Goal: Task Accomplishment & Management: Complete application form

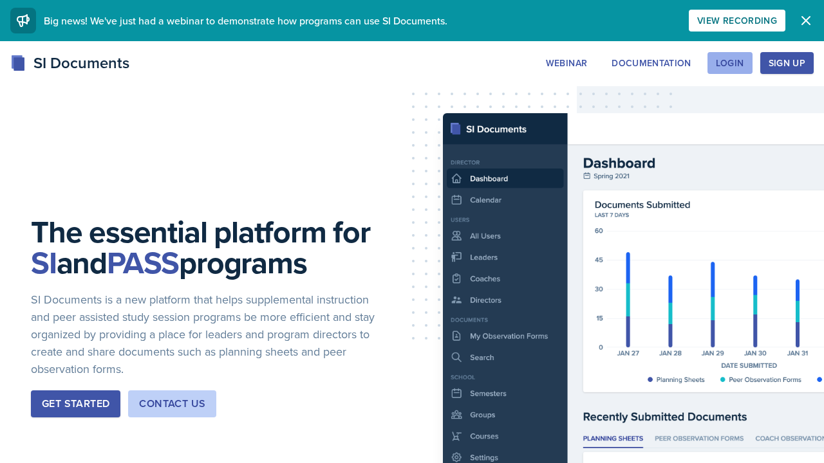
click at [741, 58] on div "Login" at bounding box center [730, 63] width 28 height 10
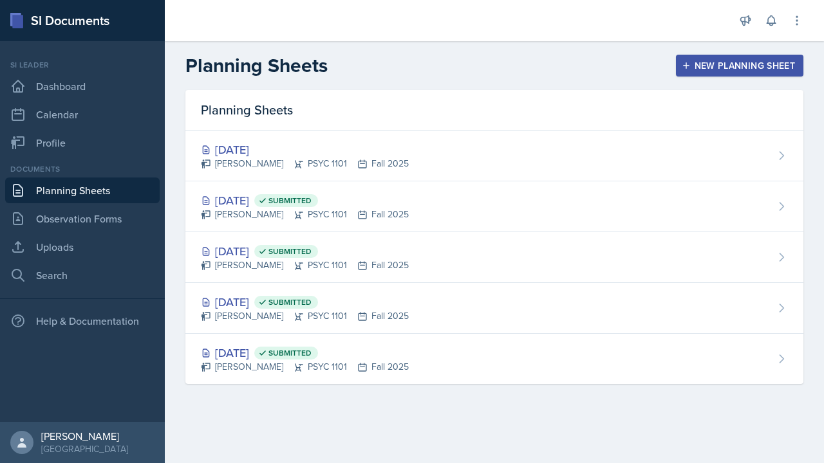
click at [700, 67] on div "New Planning Sheet" at bounding box center [739, 65] width 111 height 10
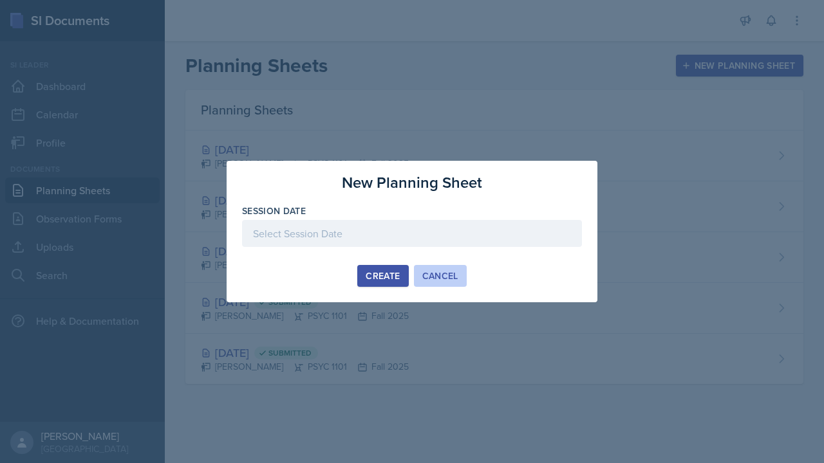
click at [431, 281] on div "Cancel" at bounding box center [440, 276] width 36 height 10
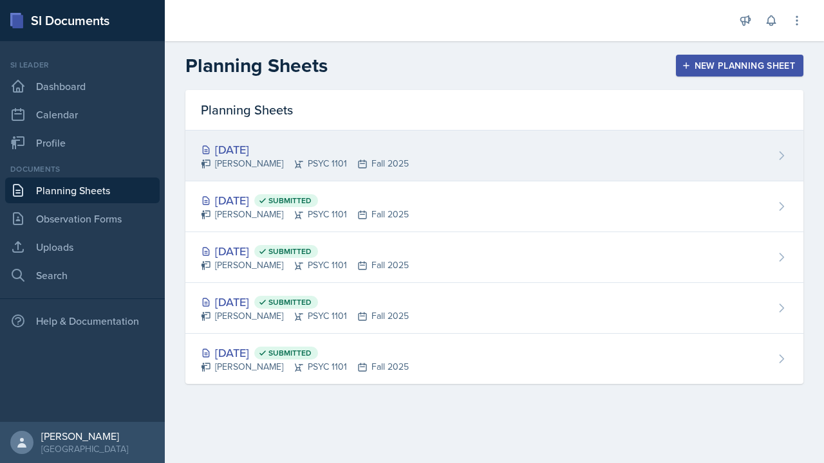
click at [444, 152] on div "Sep 8th, 2025 LaRyn Hopkins PSYC 1101 Fall 2025" at bounding box center [494, 156] width 618 height 51
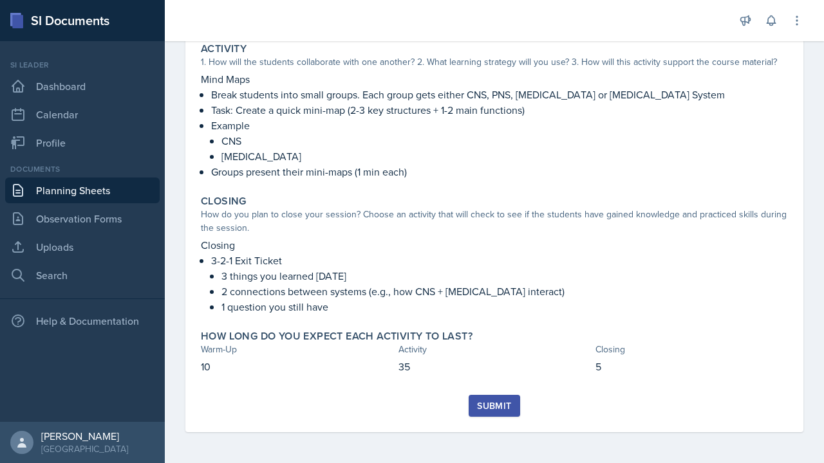
scroll to position [230, 0]
click at [475, 410] on button "Submit" at bounding box center [494, 406] width 51 height 22
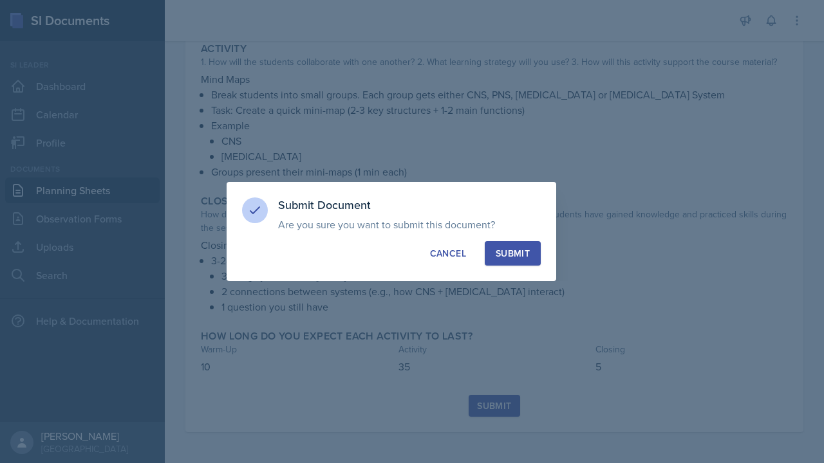
click at [525, 258] on div "Submit" at bounding box center [513, 253] width 34 height 13
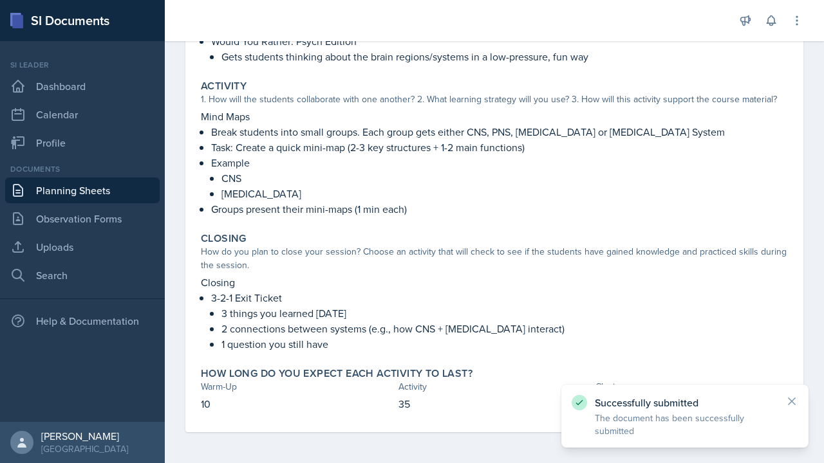
scroll to position [192, 0]
click at [73, 184] on link "Planning Sheets" at bounding box center [82, 191] width 154 height 26
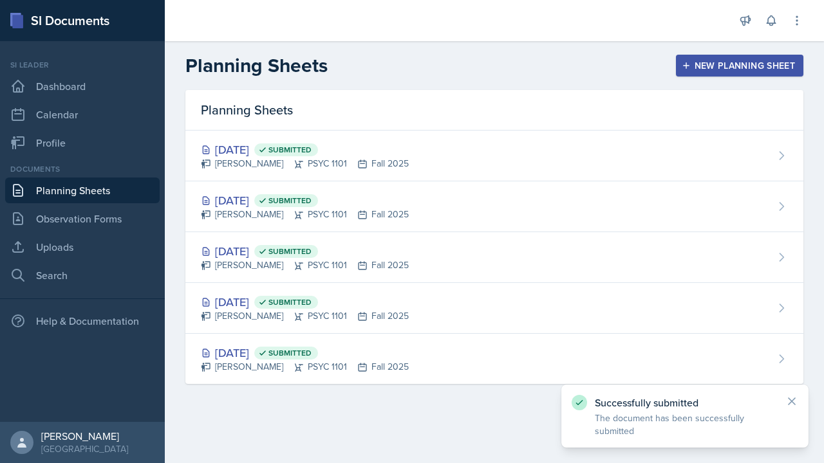
click at [685, 69] on icon "button" at bounding box center [686, 65] width 9 height 9
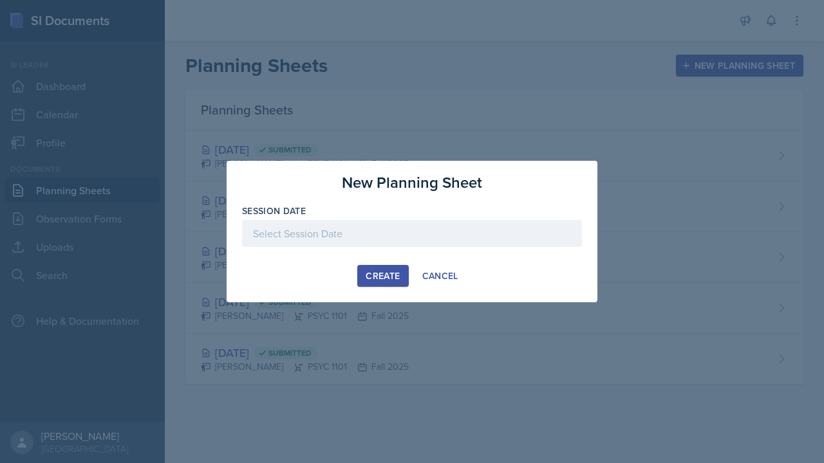
click at [380, 239] on div at bounding box center [412, 233] width 340 height 27
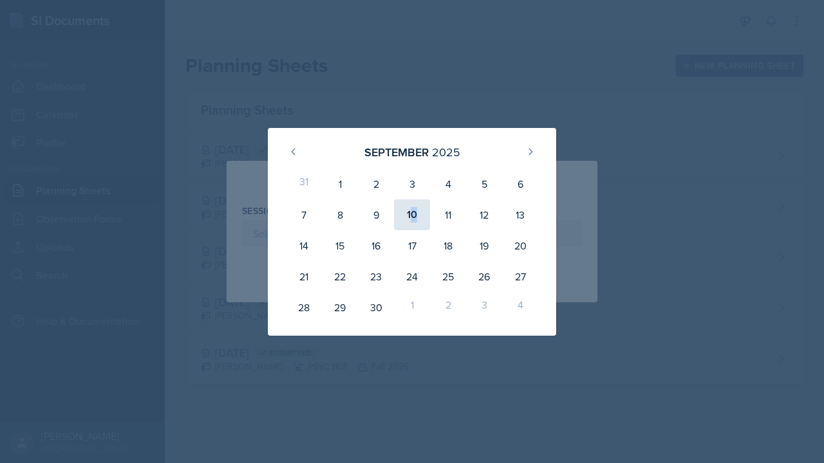
click at [414, 215] on div "10" at bounding box center [412, 215] width 36 height 31
type input "September 10th, 2025"
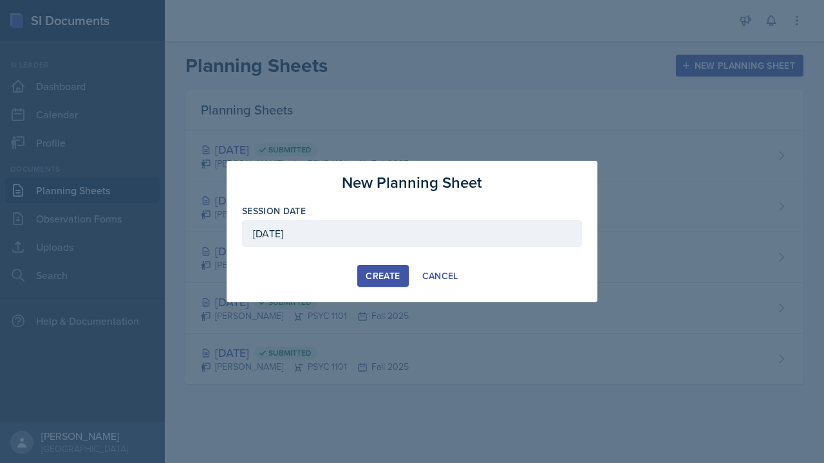
click at [381, 281] on div "Create" at bounding box center [383, 276] width 34 height 10
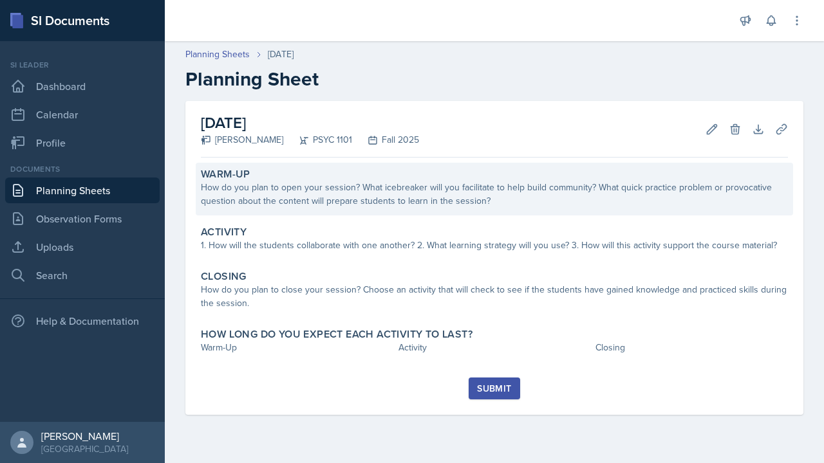
click at [454, 200] on div "How do you plan to open your session? What icebreaker will you facilitate to he…" at bounding box center [494, 194] width 587 height 27
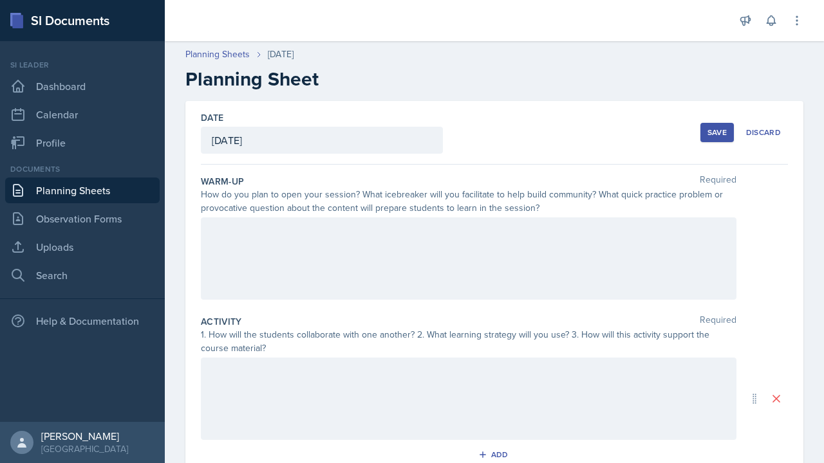
click at [384, 254] on div at bounding box center [468, 259] width 535 height 82
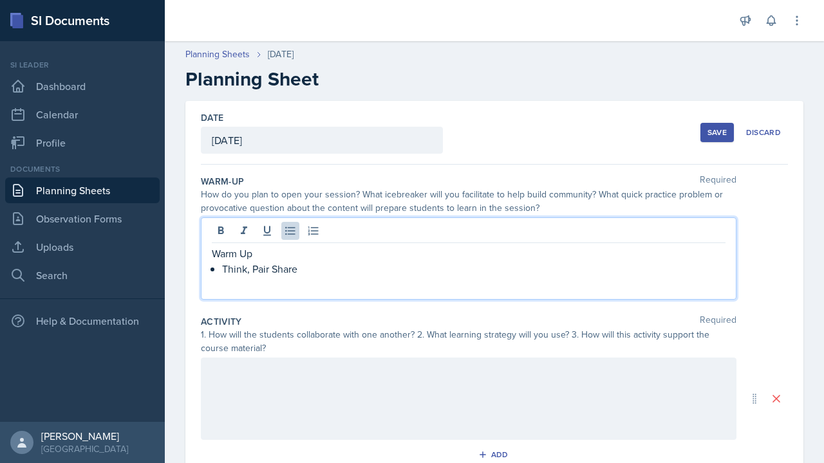
click at [266, 269] on p "Think, Pair Share" at bounding box center [473, 268] width 503 height 15
click at [313, 275] on p "Think, Pair, Share" at bounding box center [473, 268] width 503 height 15
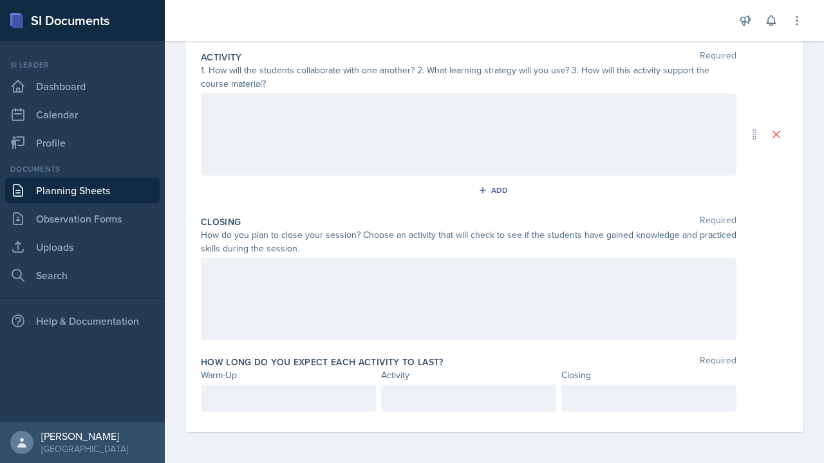
scroll to position [265, 0]
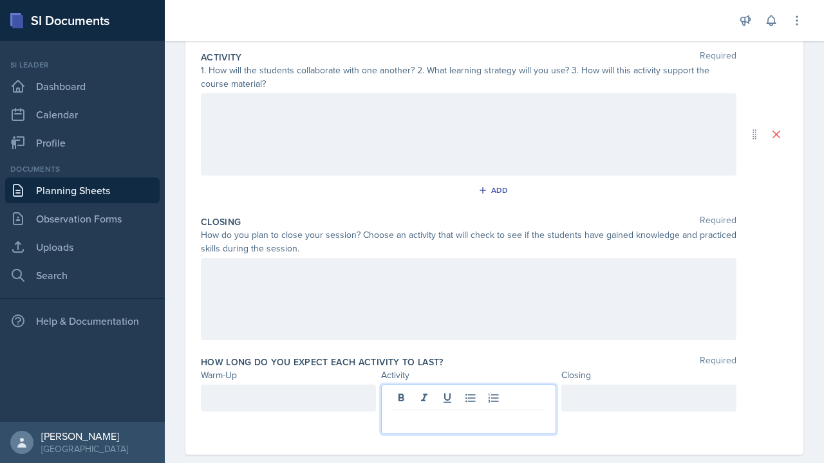
click at [445, 403] on div at bounding box center [468, 410] width 175 height 50
click at [432, 342] on div "Closing Required How do you plan to close your session? Choose an activity that…" at bounding box center [494, 280] width 587 height 140
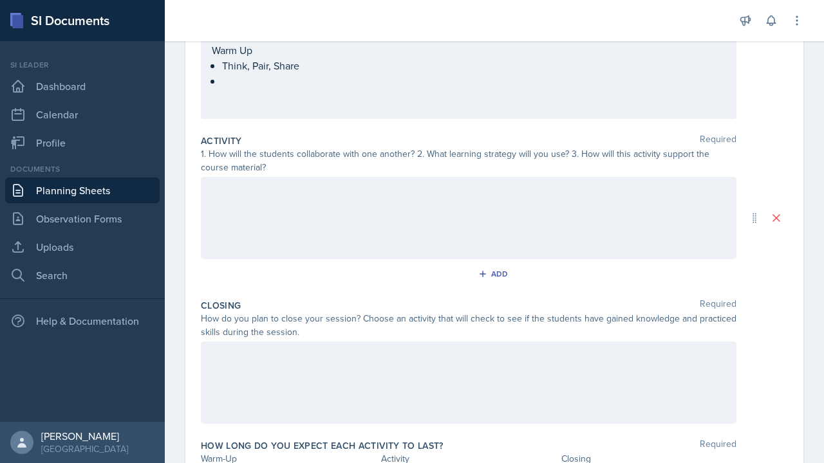
scroll to position [157, 0]
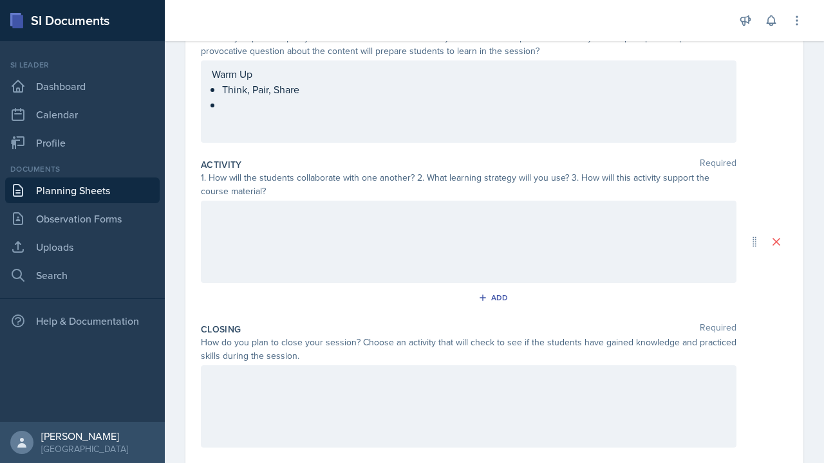
click at [364, 100] on div "Warm Up Think, Pair, Share" at bounding box center [469, 89] width 514 height 46
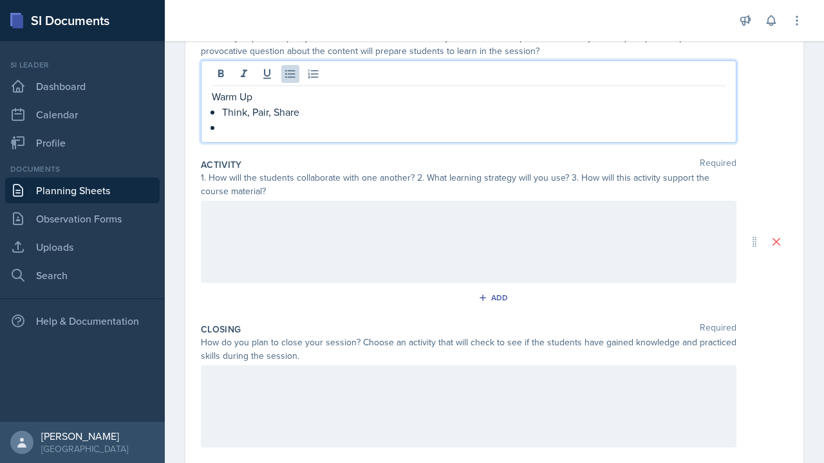
click at [358, 117] on p "Think, Pair, Share" at bounding box center [473, 111] width 503 height 15
click at [310, 123] on p at bounding box center [473, 127] width 503 height 15
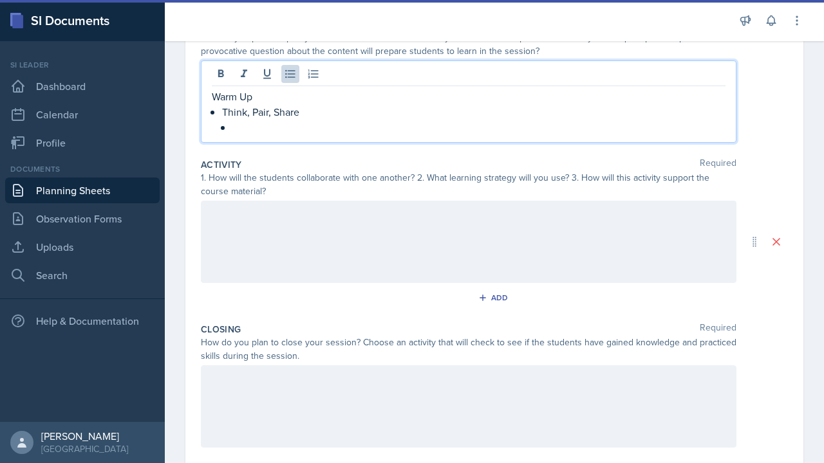
click at [293, 232] on div at bounding box center [468, 242] width 535 height 82
